Goal: Information Seeking & Learning: Check status

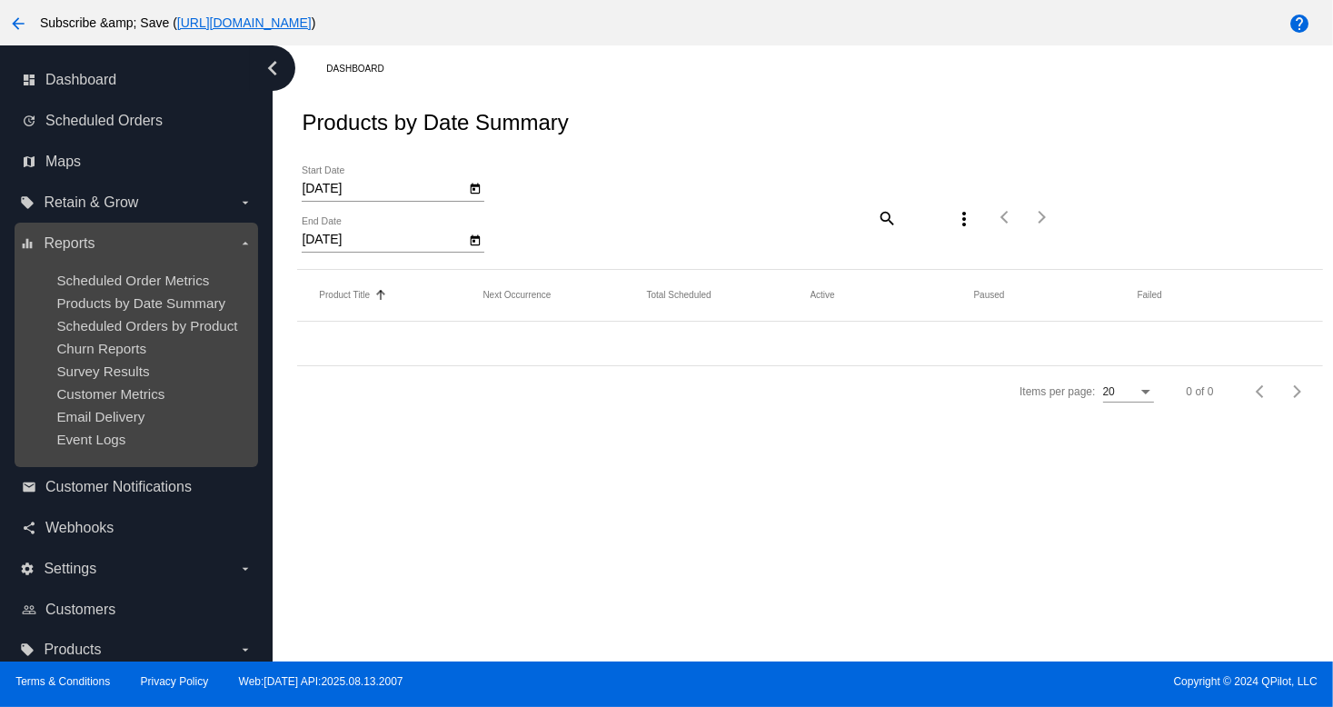
click at [164, 352] on div "Churn Reports" at bounding box center [150, 348] width 188 height 15
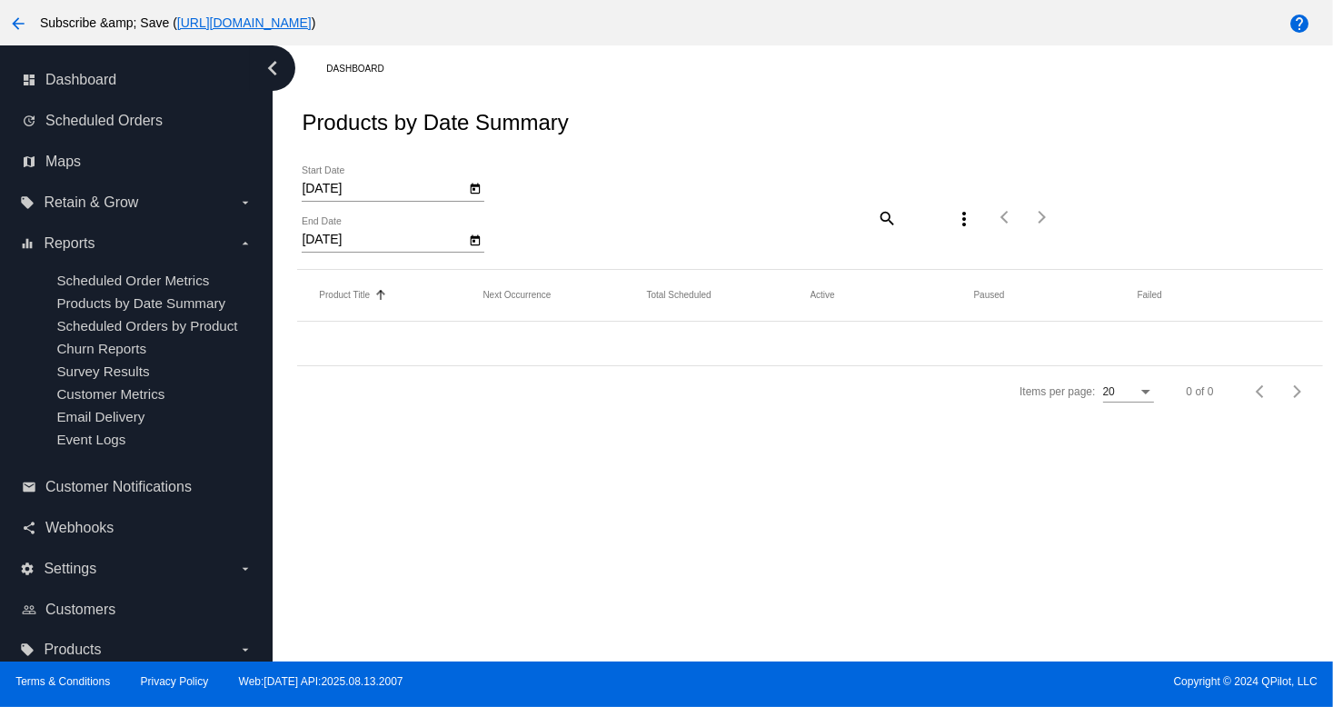
drag, startPoint x: 603, startPoint y: 440, endPoint x: 560, endPoint y: 413, distance: 50.9
click at [603, 440] on div "Dashboard Products by Date Summary [DATE] Start Date [DATE] End Date search mor…" at bounding box center [803, 353] width 1060 height 616
click at [134, 204] on span "Retain & Grow" at bounding box center [91, 202] width 94 height 16
click at [0, 0] on input "local_offer Retain & Grow arrow_drop_down" at bounding box center [0, 0] width 0 height 0
click at [117, 212] on label "local_offer Retain & Grow arrow_drop_down" at bounding box center [136, 202] width 232 height 29
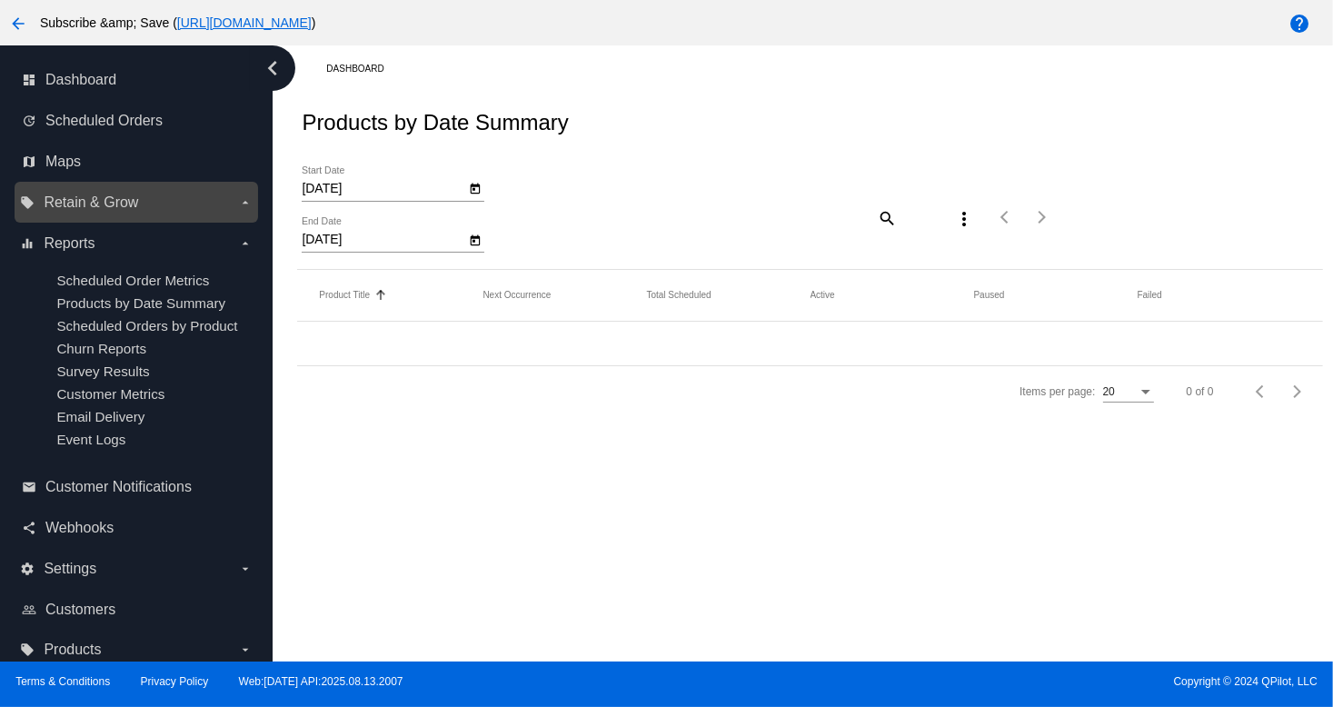
click at [0, 0] on input "local_offer Retain & Grow arrow_drop_down" at bounding box center [0, 0] width 0 height 0
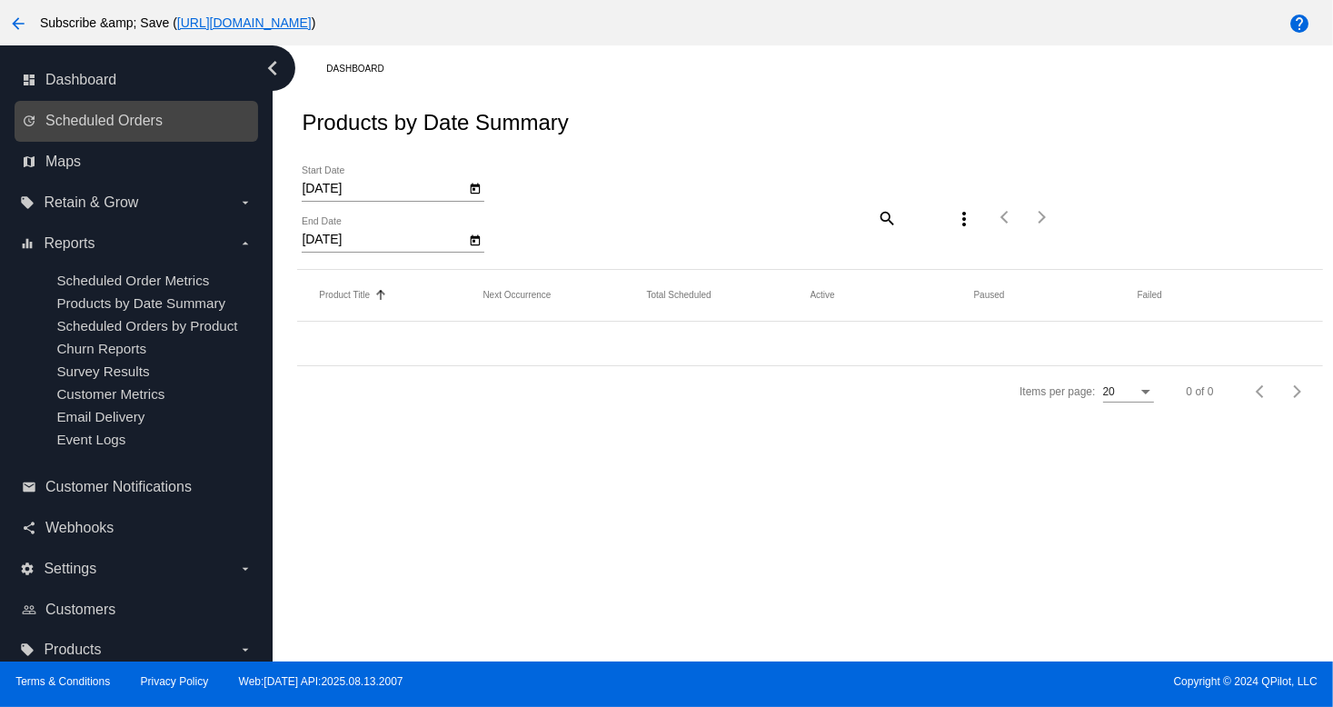
click at [42, 130] on link "update Scheduled Orders" at bounding box center [137, 120] width 231 height 29
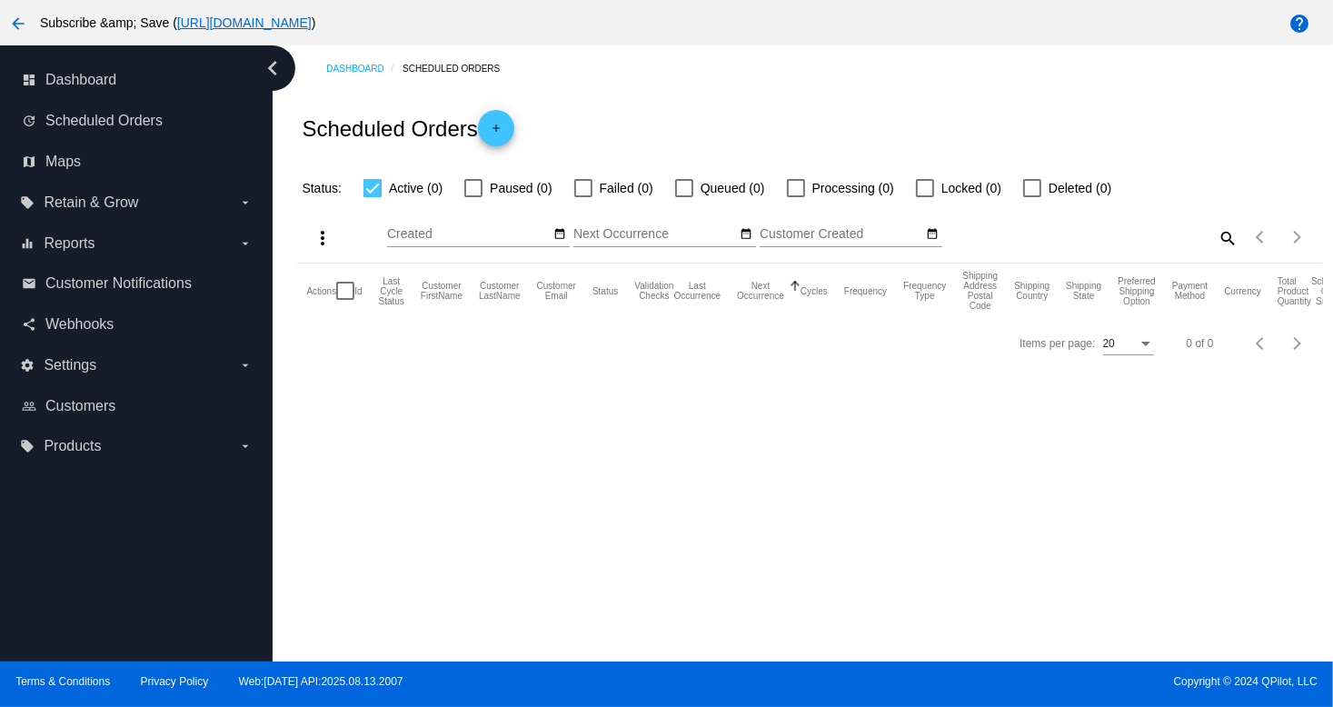
drag, startPoint x: 792, startPoint y: 479, endPoint x: 781, endPoint y: 481, distance: 11.1
click at [792, 479] on div "Dashboard Scheduled Orders Scheduled Orders add Status: Active (0) Paused (0) F…" at bounding box center [803, 353] width 1060 height 616
click at [105, 190] on label "local_offer Retain & Grow arrow_drop_down" at bounding box center [136, 202] width 232 height 29
click at [0, 0] on input "local_offer Retain & Grow arrow_drop_down" at bounding box center [0, 0] width 0 height 0
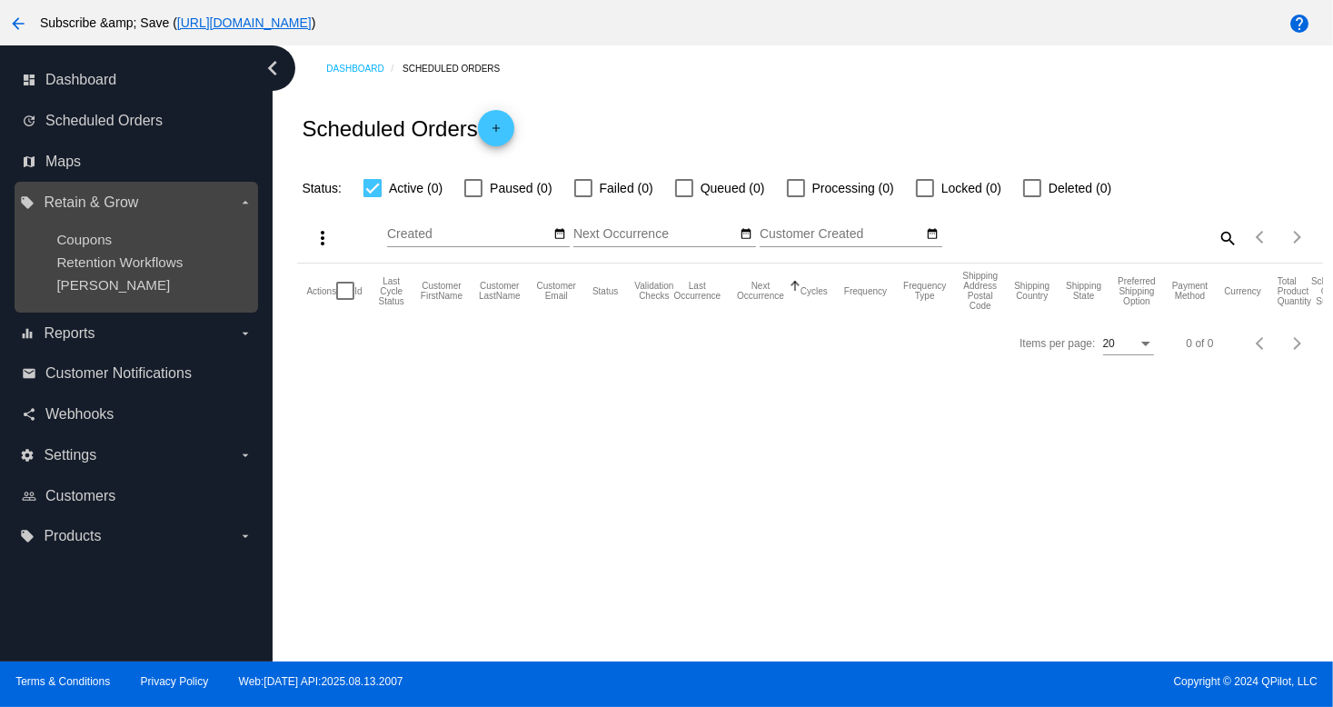
click at [98, 253] on ul "Coupons Retention Workflows [PERSON_NAME]" at bounding box center [136, 262] width 232 height 90
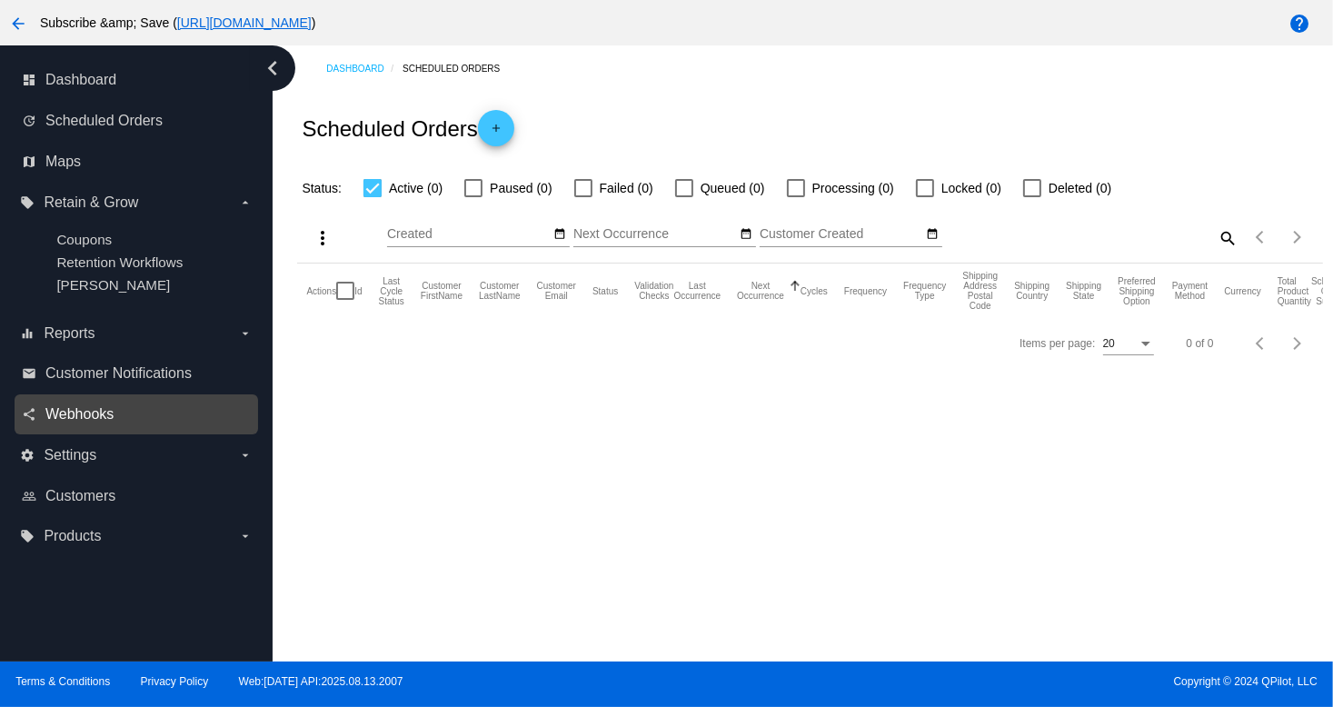
click at [104, 415] on span "Webhooks" at bounding box center [79, 414] width 68 height 16
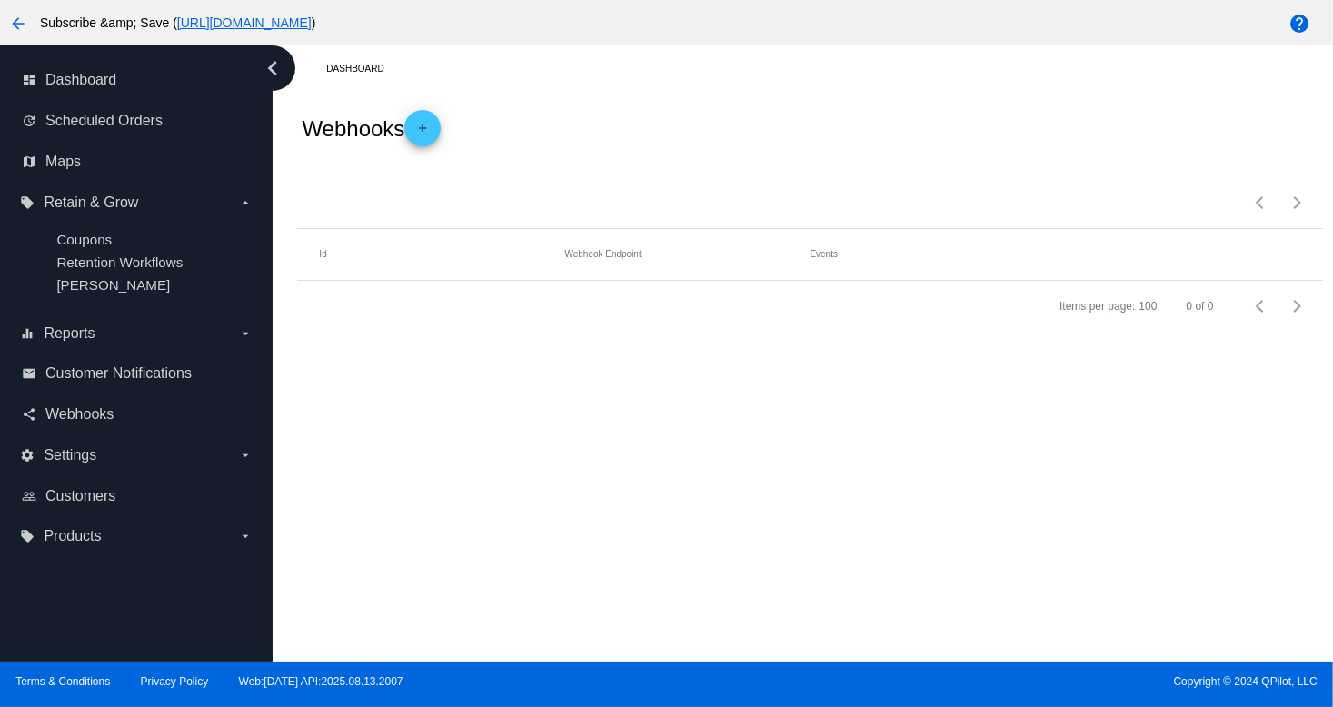
click at [766, 455] on div "Dashboard Webhooks add Items per page: 100 0 of 0 Id Webhook Endpoint Events It…" at bounding box center [803, 353] width 1060 height 616
click at [729, 97] on div "Webhooks add" at bounding box center [809, 128] width 1025 height 73
click at [142, 370] on span "Customer Notifications" at bounding box center [118, 373] width 146 height 16
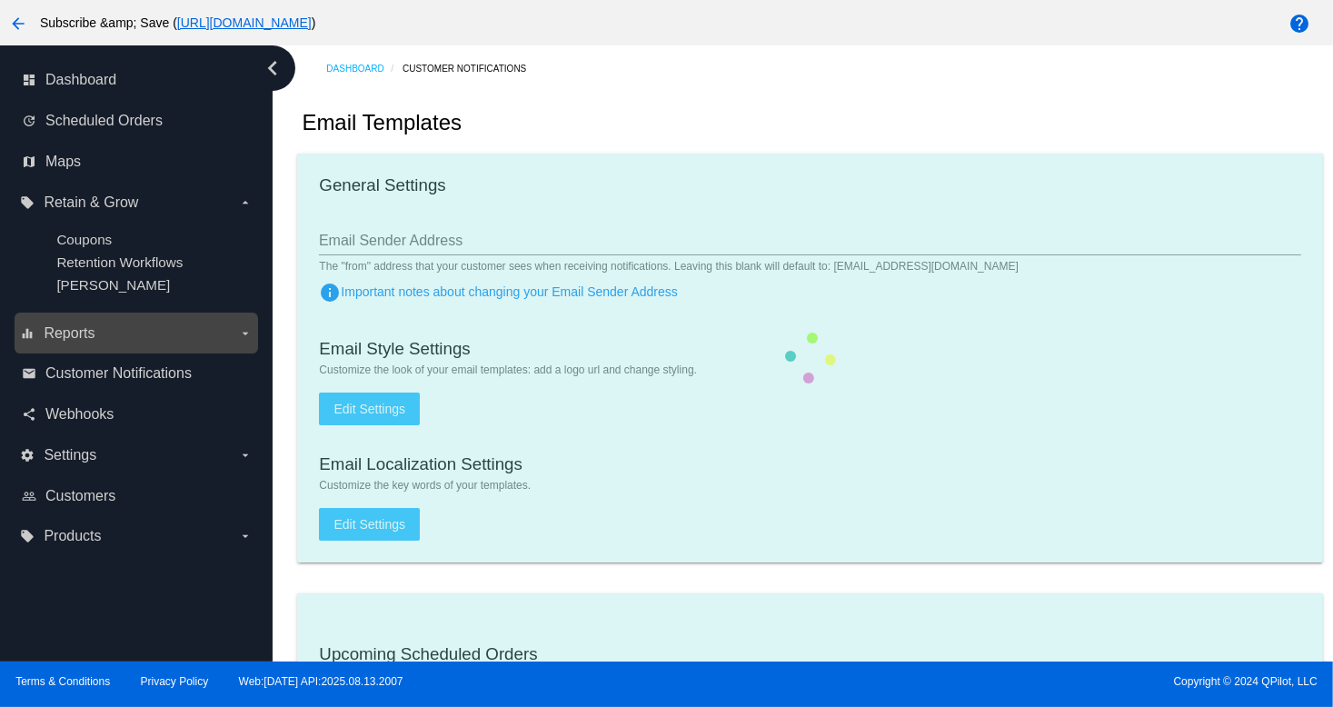
click at [105, 335] on label "equalizer Reports arrow_drop_down" at bounding box center [136, 333] width 232 height 29
click at [0, 0] on input "equalizer Reports arrow_drop_down" at bounding box center [0, 0] width 0 height 0
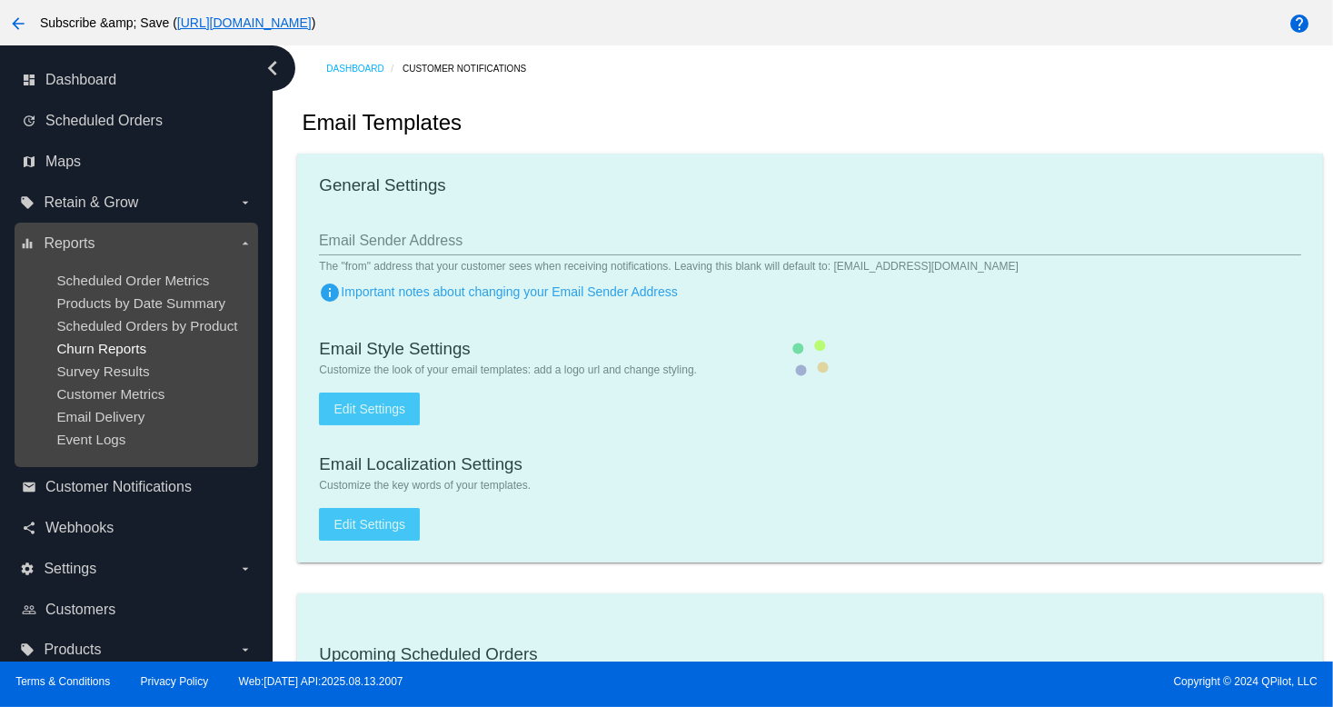
checkbox input "true"
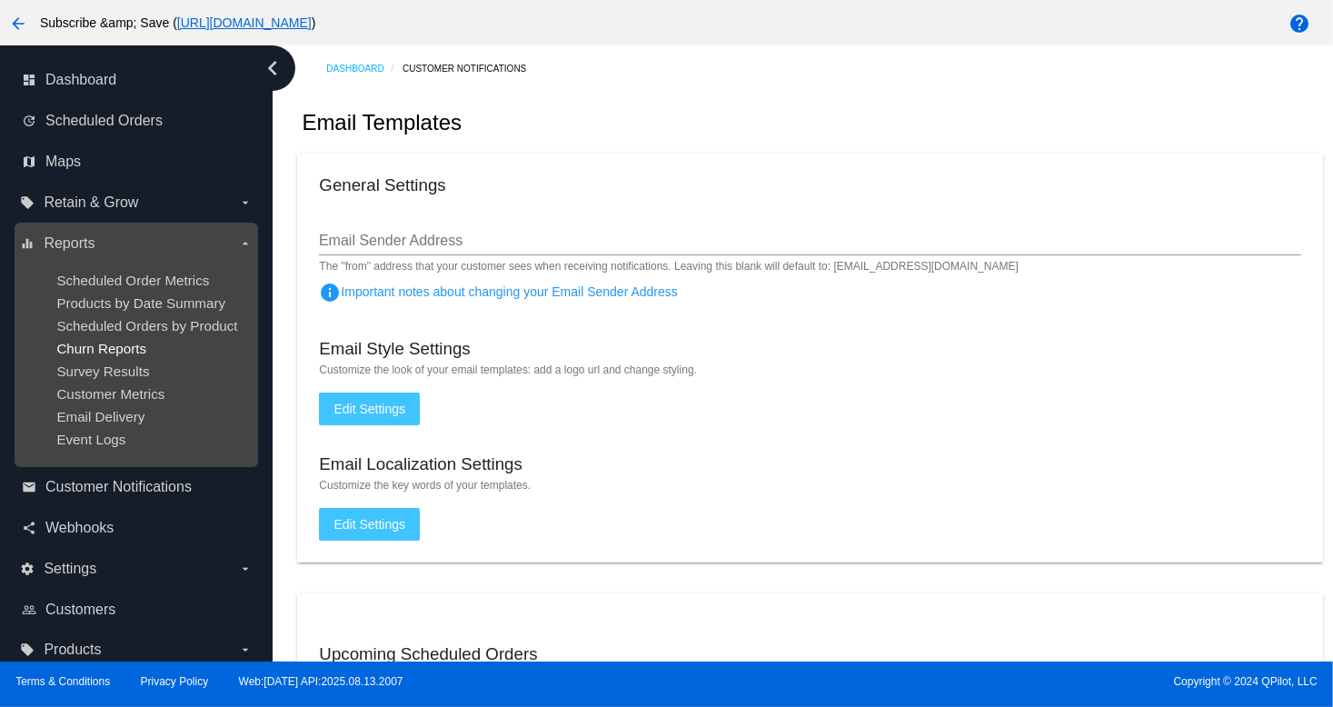
click at [101, 346] on span "Churn Reports" at bounding box center [101, 348] width 90 height 15
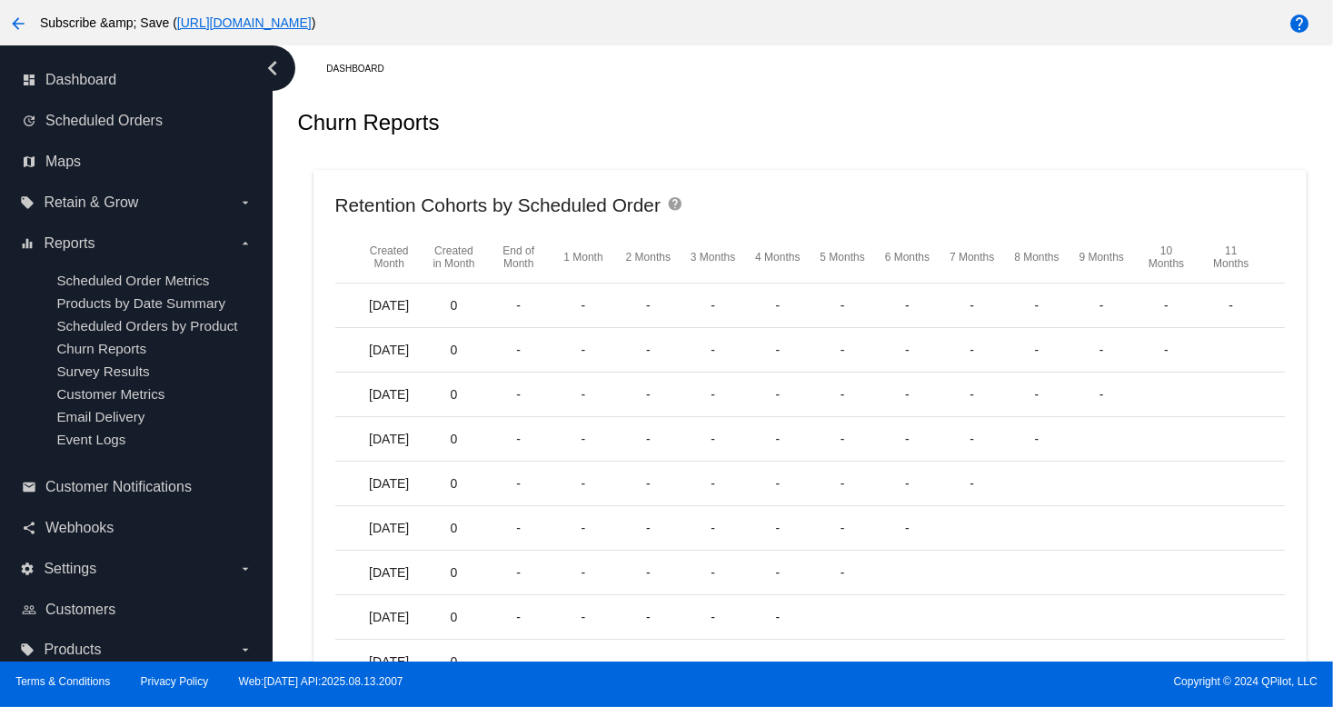
drag, startPoint x: 944, startPoint y: 544, endPoint x: 770, endPoint y: 510, distance: 176.9
click at [813, 527] on mat-row "[DATE] 0 - - - - - - -" at bounding box center [810, 528] width 950 height 45
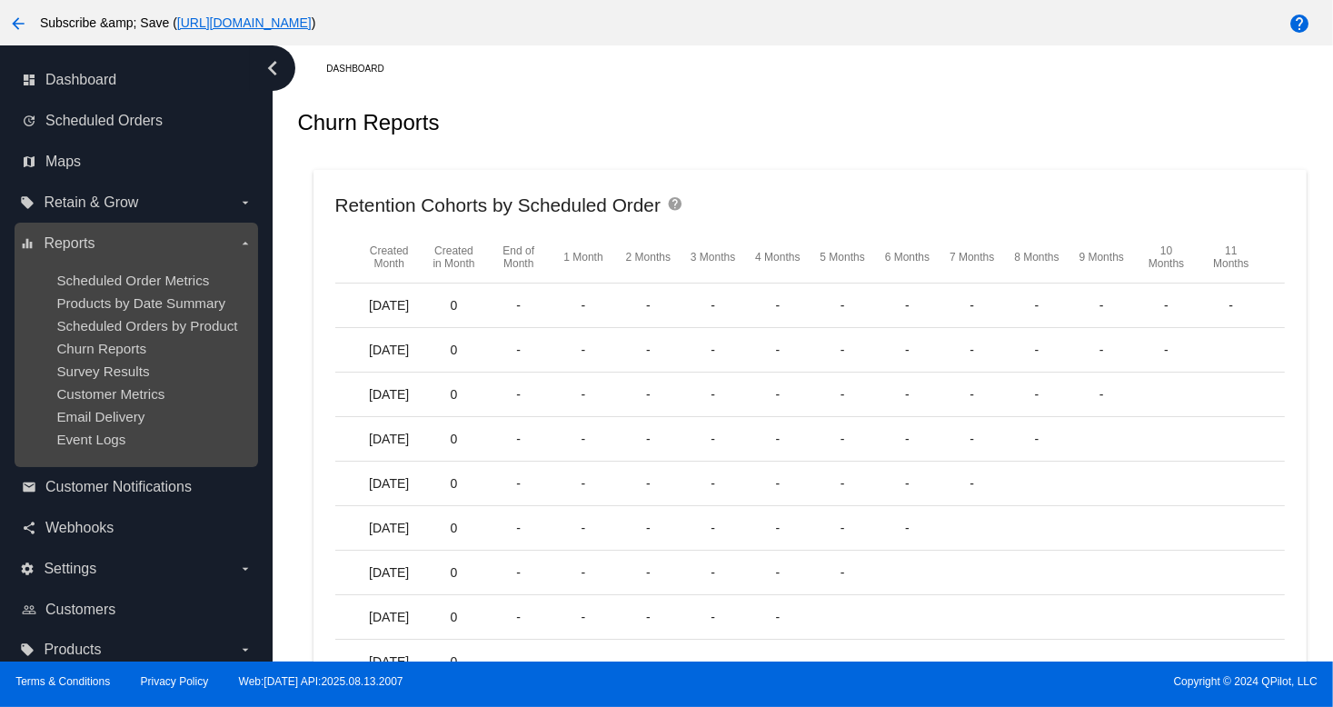
click at [246, 334] on ul "Scheduled Order Metrics Products by Date Summary Scheduled Orders by Product Ch…" at bounding box center [136, 359] width 232 height 203
click at [201, 324] on span "Scheduled Orders by Product" at bounding box center [146, 325] width 181 height 15
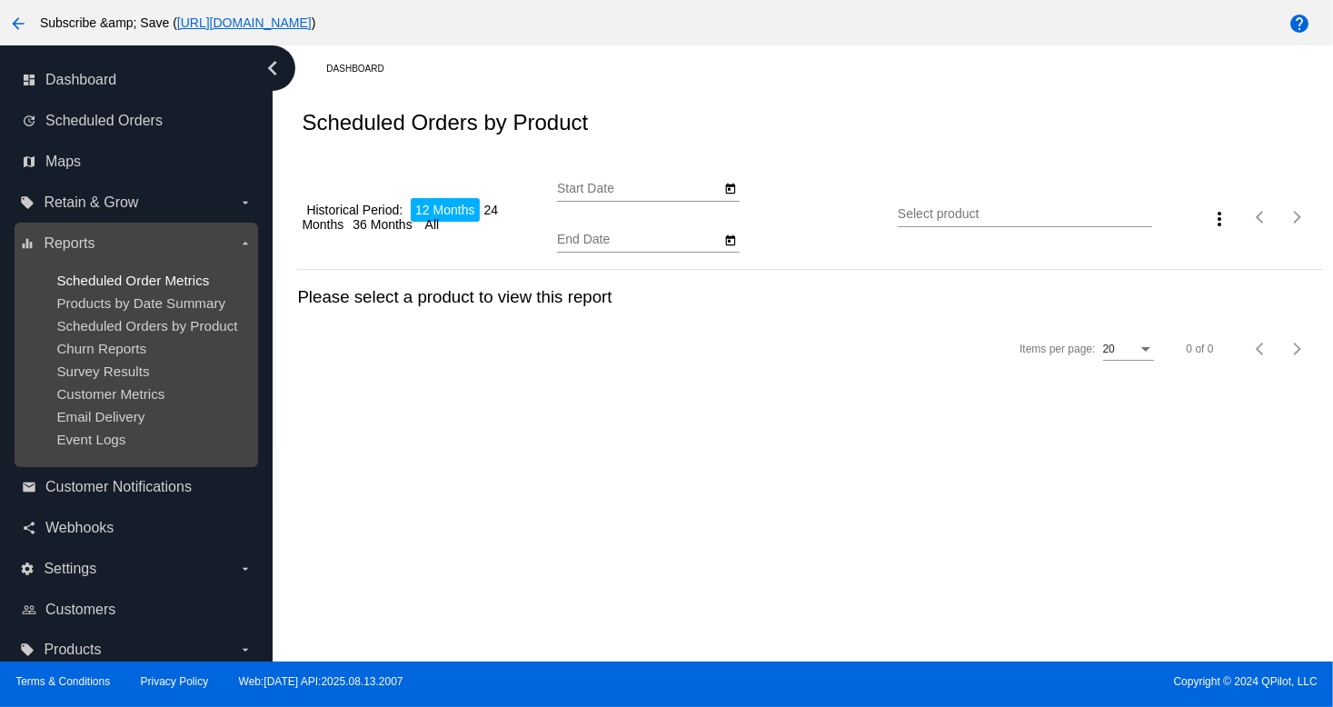
click at [181, 287] on span "Scheduled Order Metrics" at bounding box center [132, 280] width 153 height 15
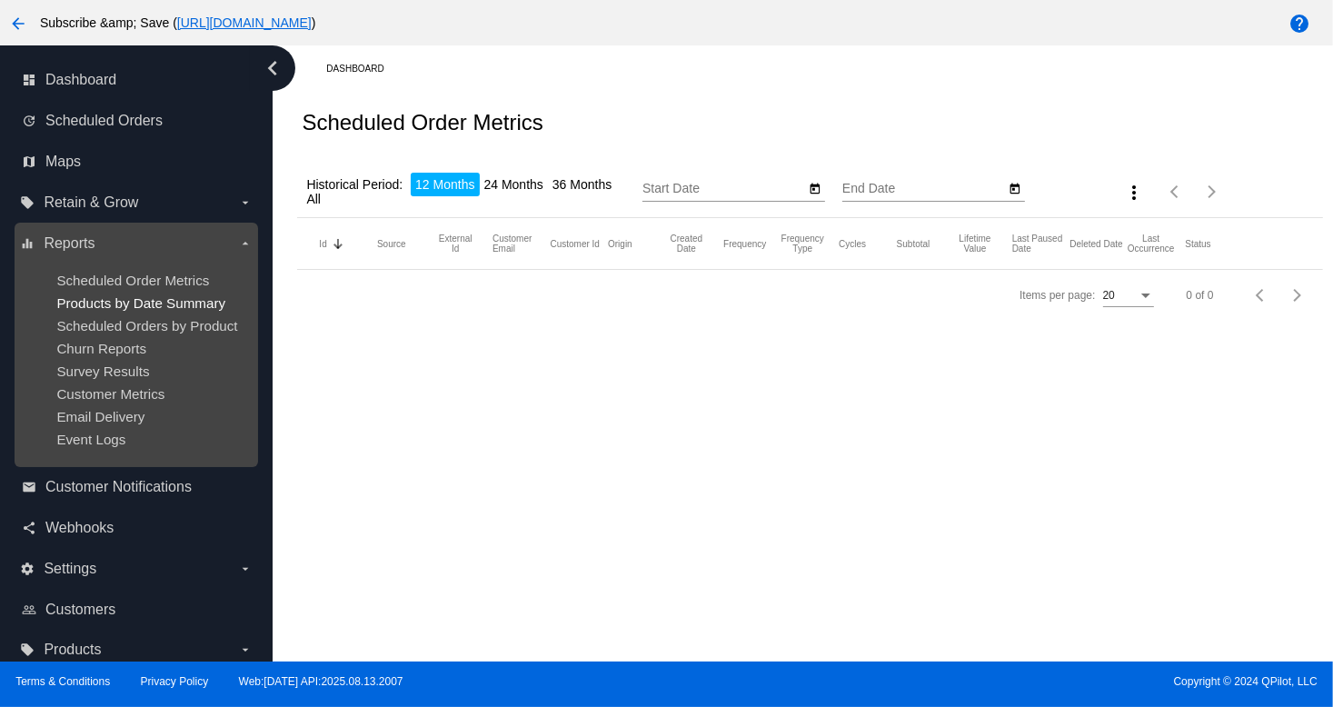
click at [188, 306] on span "Products by Date Summary" at bounding box center [140, 302] width 169 height 15
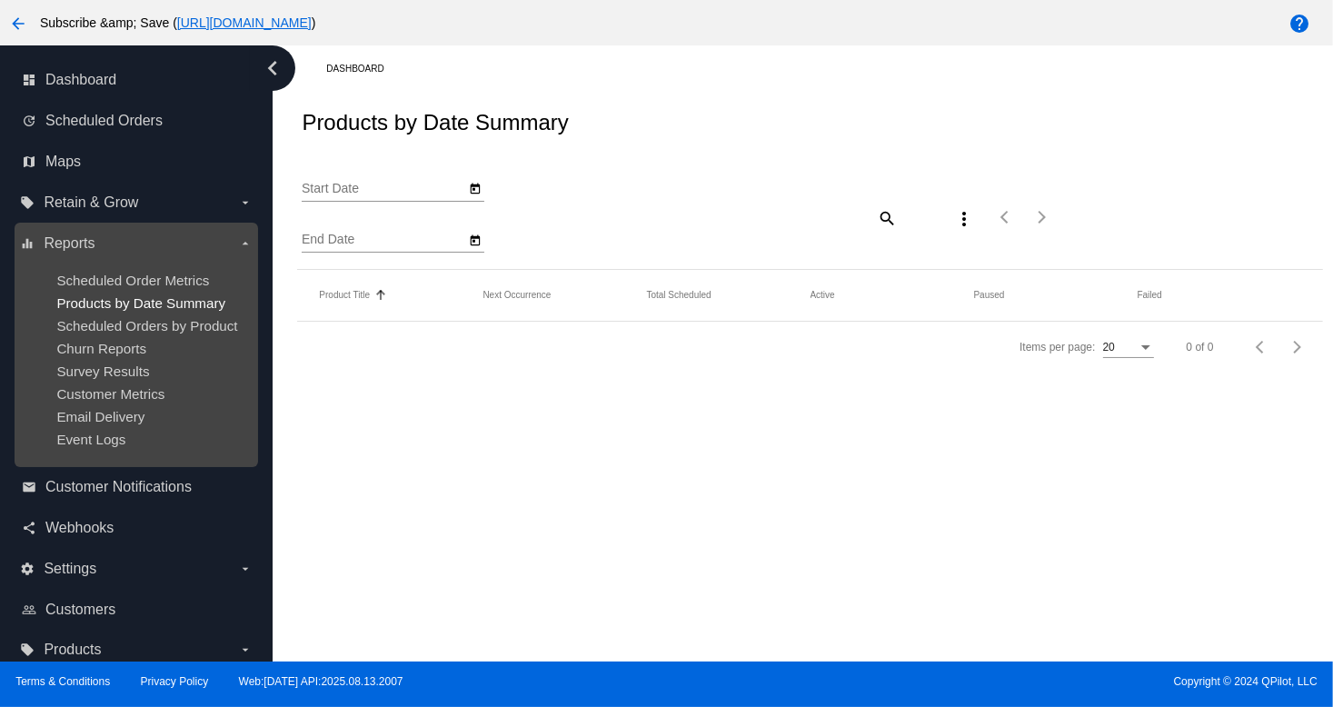
type input "[DATE]"
click at [118, 302] on span "Products by Date Summary" at bounding box center [140, 302] width 169 height 15
click at [168, 335] on ul "Scheduled Order Metrics Products by Date Summary Scheduled Orders by Product Ch…" at bounding box center [136, 359] width 232 height 203
click at [160, 317] on ul "Scheduled Order Metrics Products by Date Summary Scheduled Orders by Product Ch…" at bounding box center [136, 359] width 232 height 203
